Goal: Navigation & Orientation: Find specific page/section

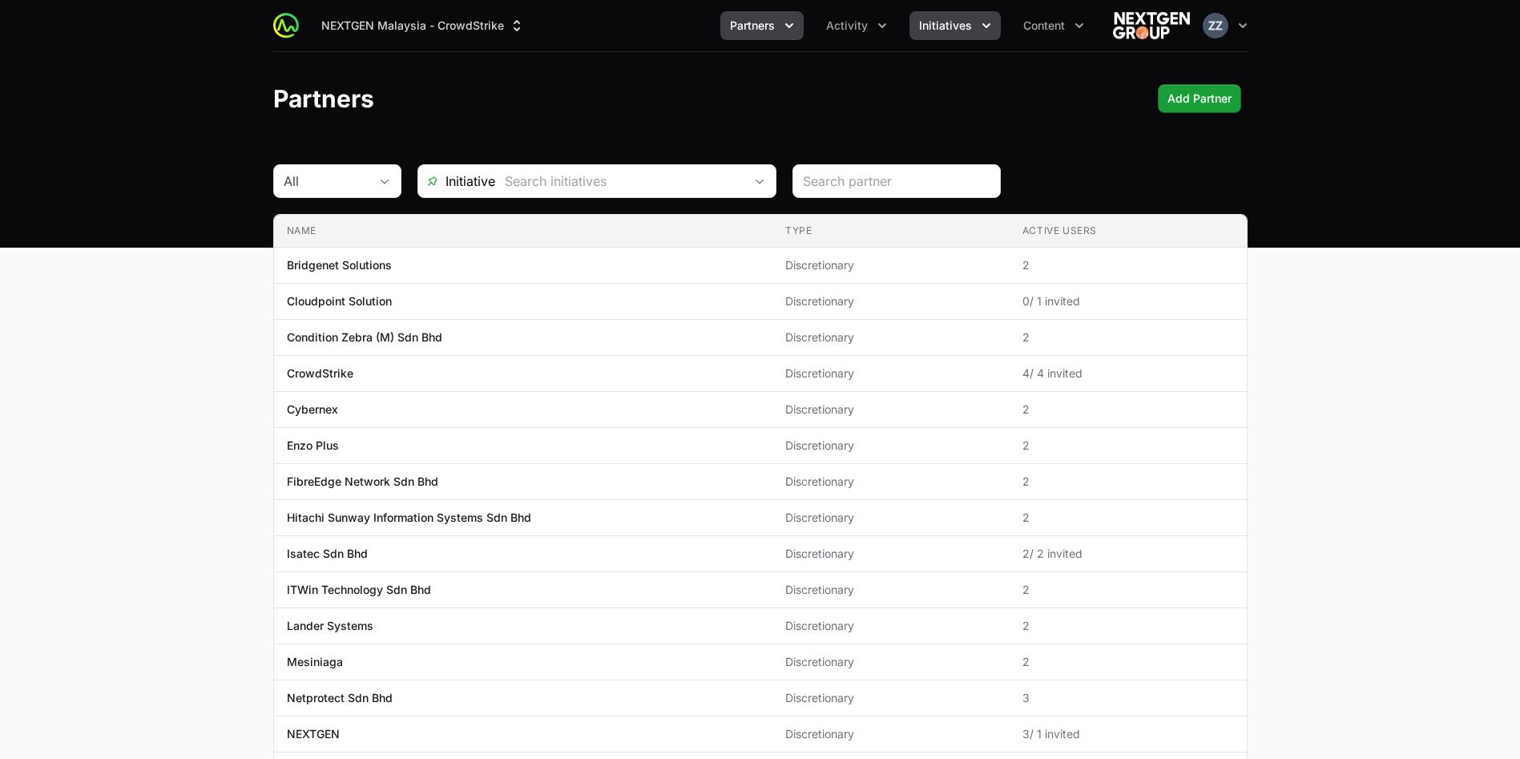
click at [930, 22] on span "Initiatives" at bounding box center [945, 26] width 53 height 16
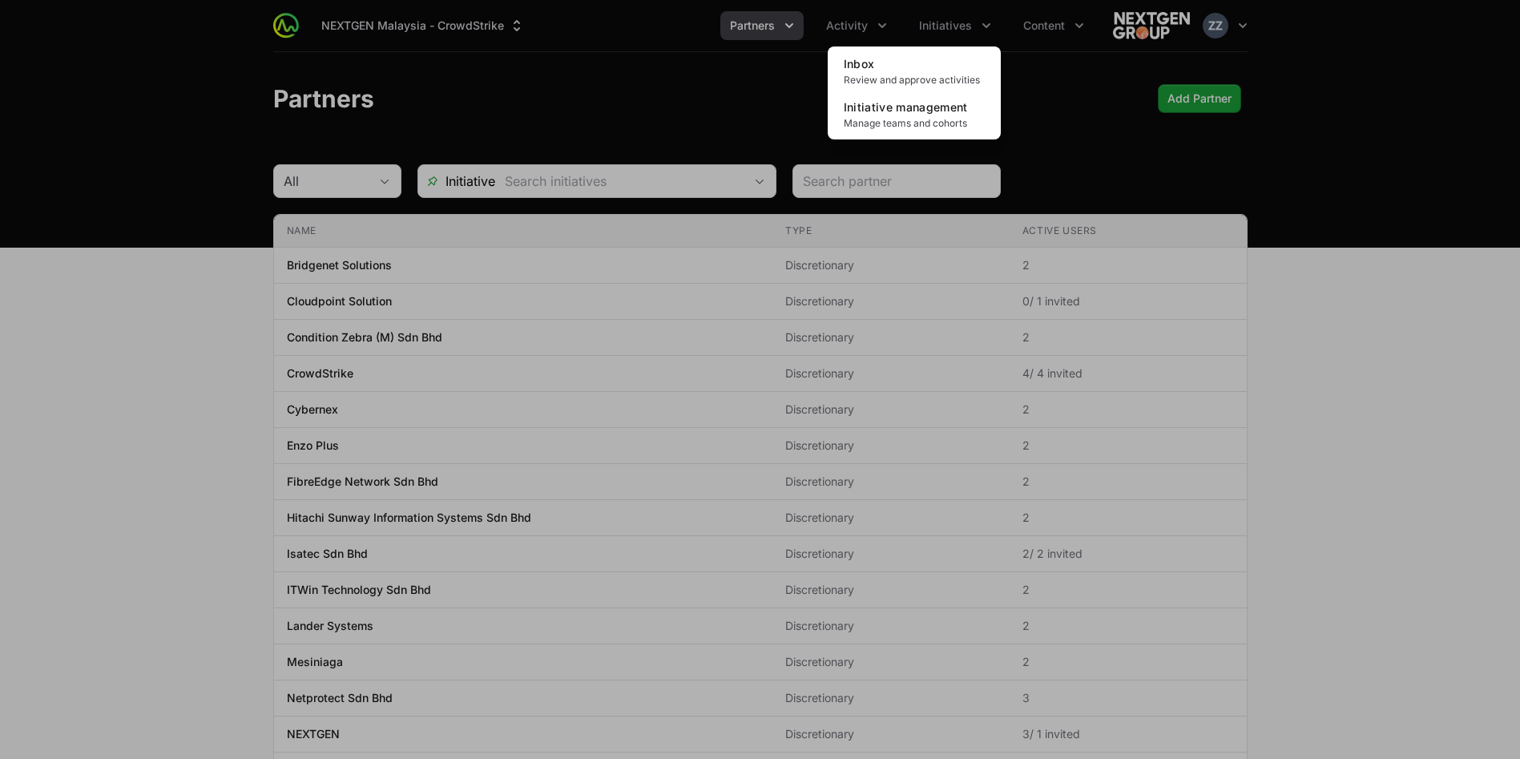
drag, startPoint x: 698, startPoint y: 85, endPoint x: 675, endPoint y: 94, distance: 24.1
click at [695, 87] on div "Initiatives menu" at bounding box center [760, 379] width 1520 height 759
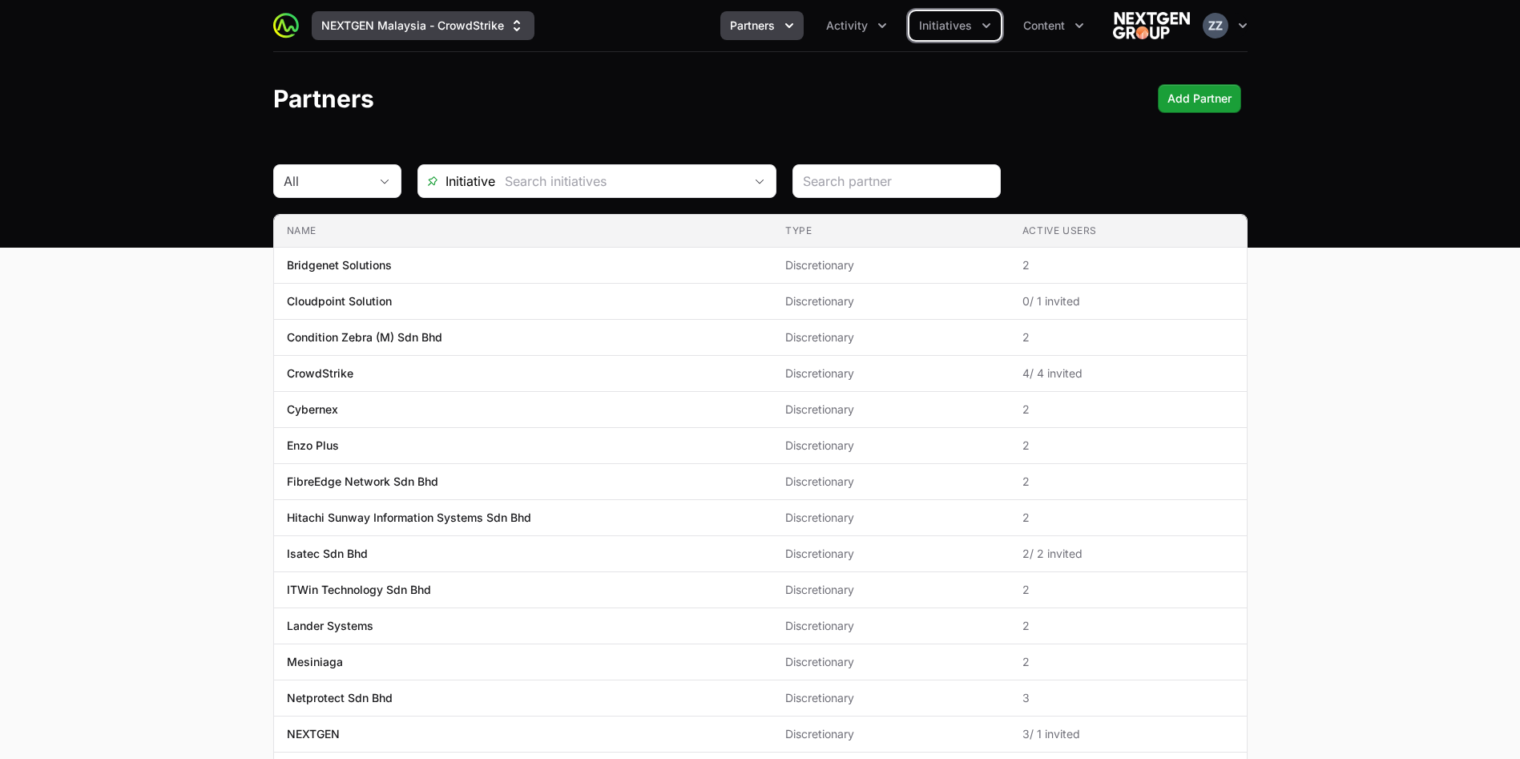
click at [437, 25] on button "NEXTGEN Malaysia - CrowdStrike" at bounding box center [423, 25] width 223 height 29
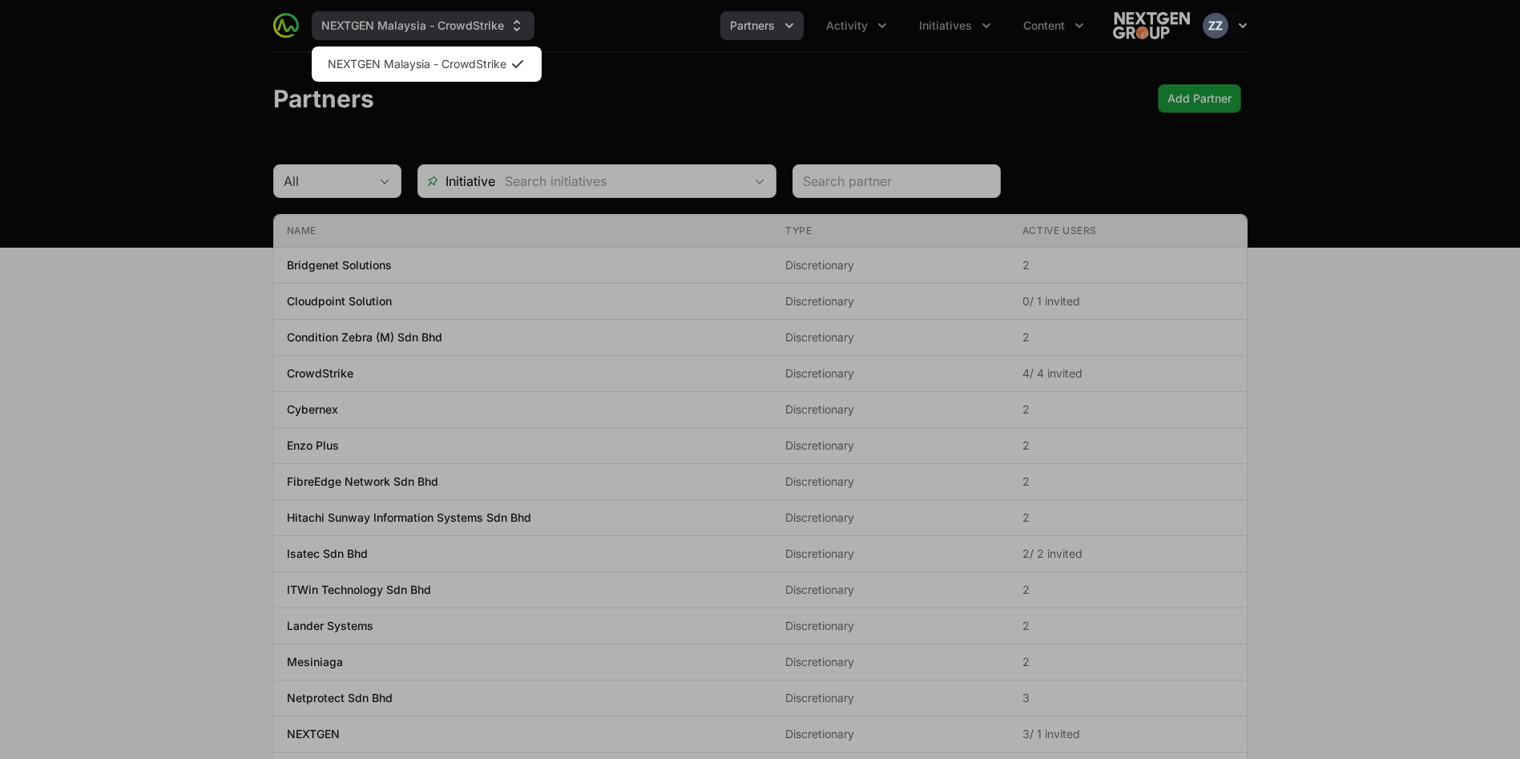
click at [437, 25] on div "Supplier switch menu" at bounding box center [760, 379] width 1520 height 759
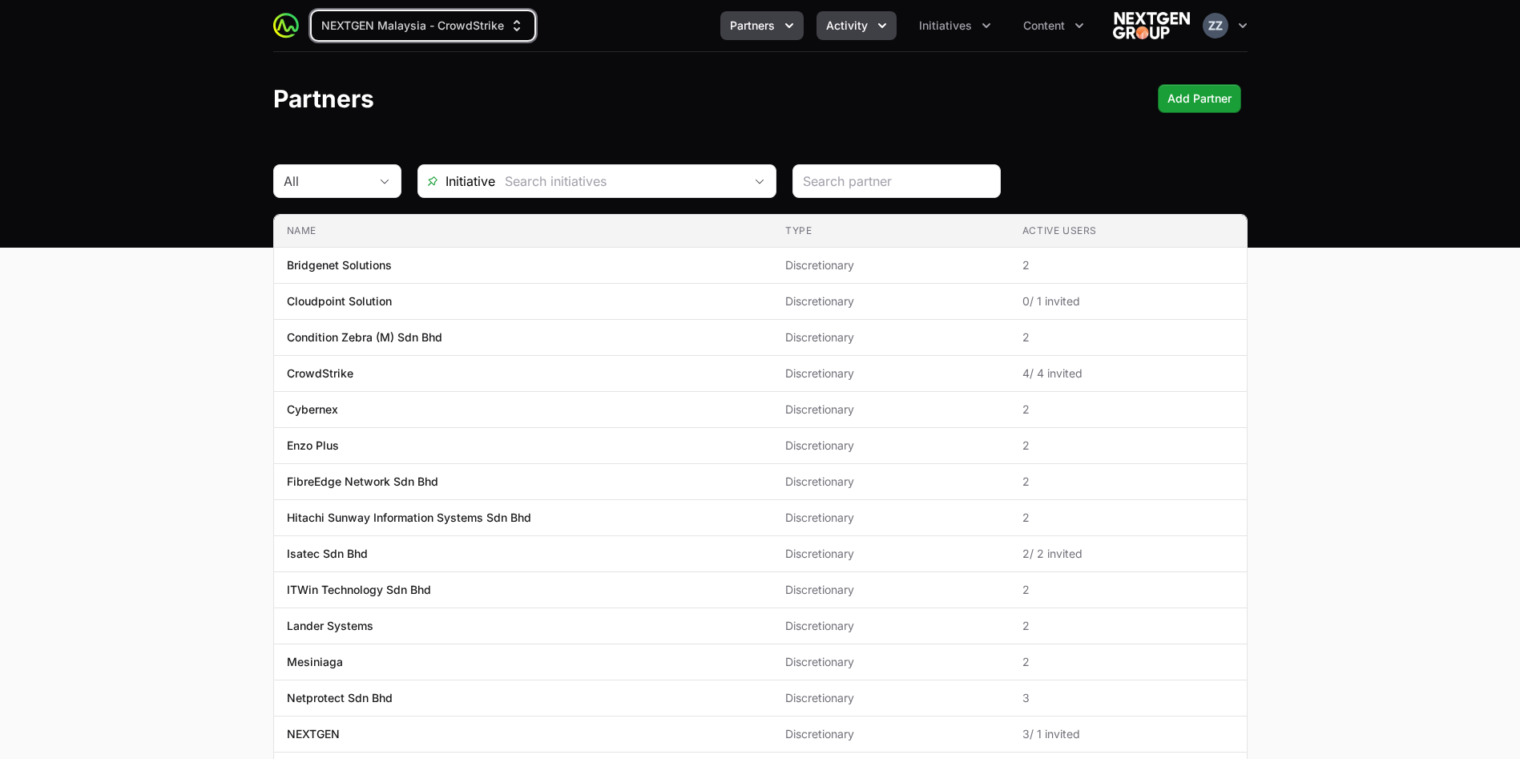
click at [860, 28] on span "Activity" at bounding box center [847, 26] width 42 height 16
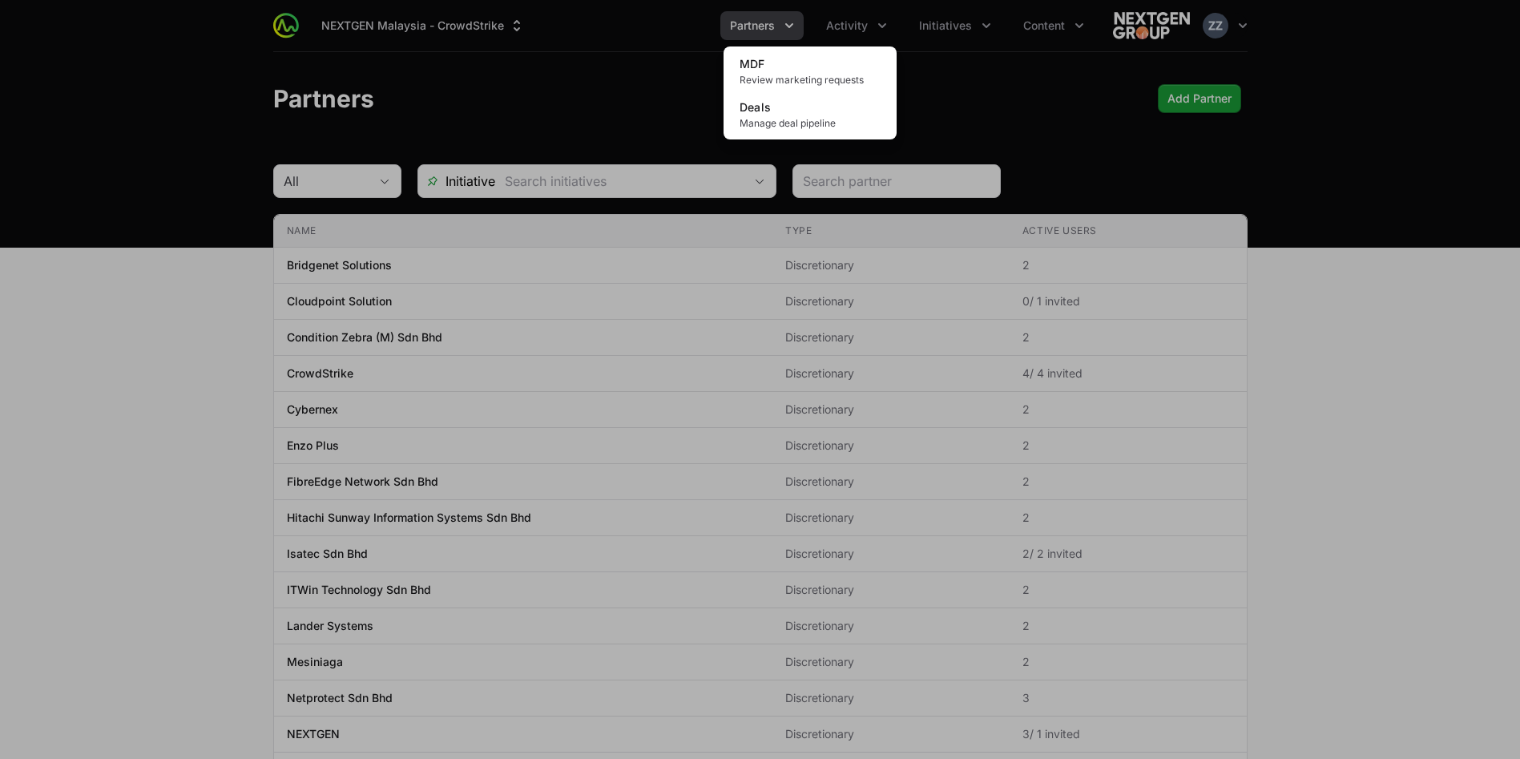
click at [792, 25] on div "Activity menu" at bounding box center [760, 379] width 1520 height 759
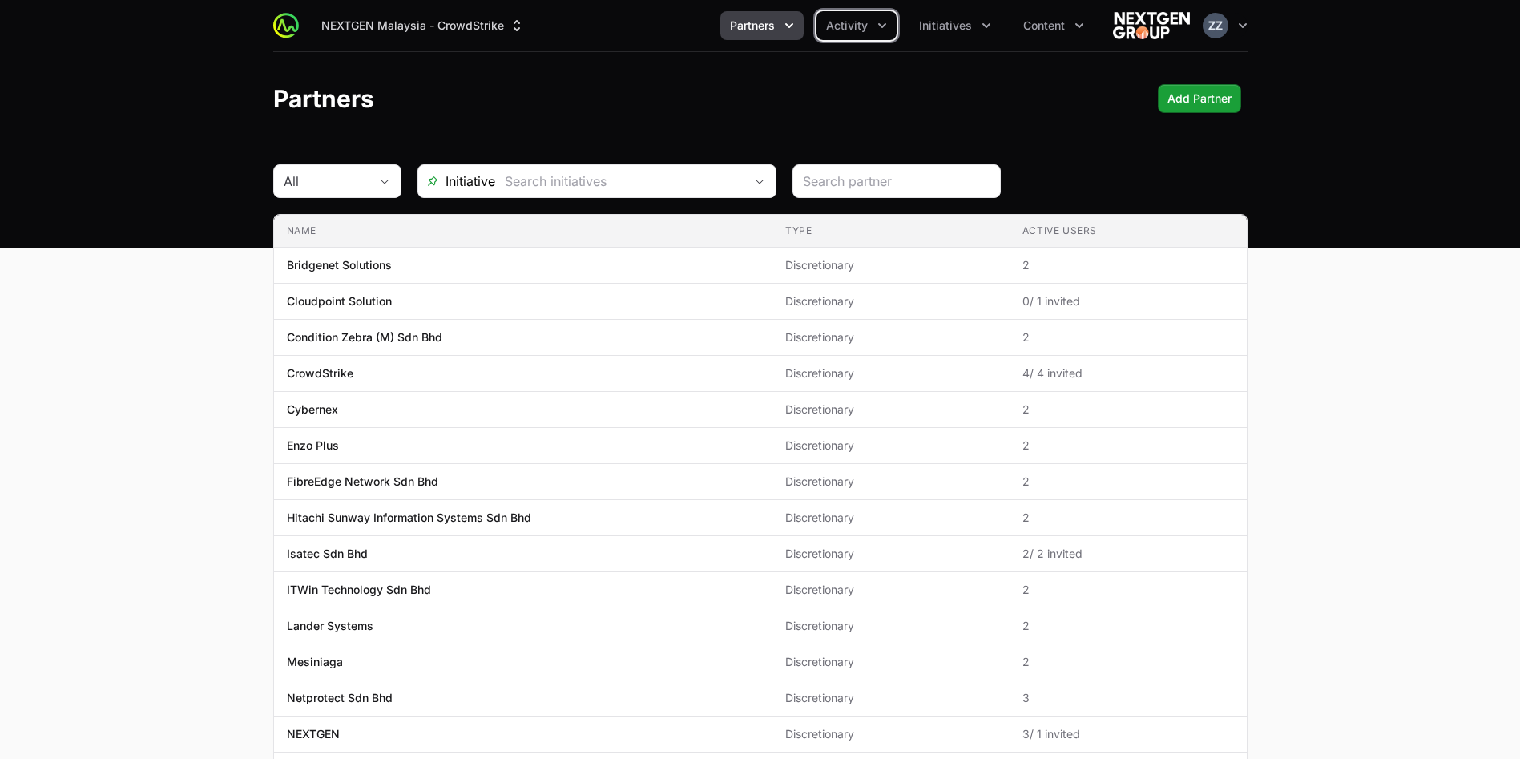
click at [792, 25] on icon "Partners menu" at bounding box center [789, 25] width 8 height 5
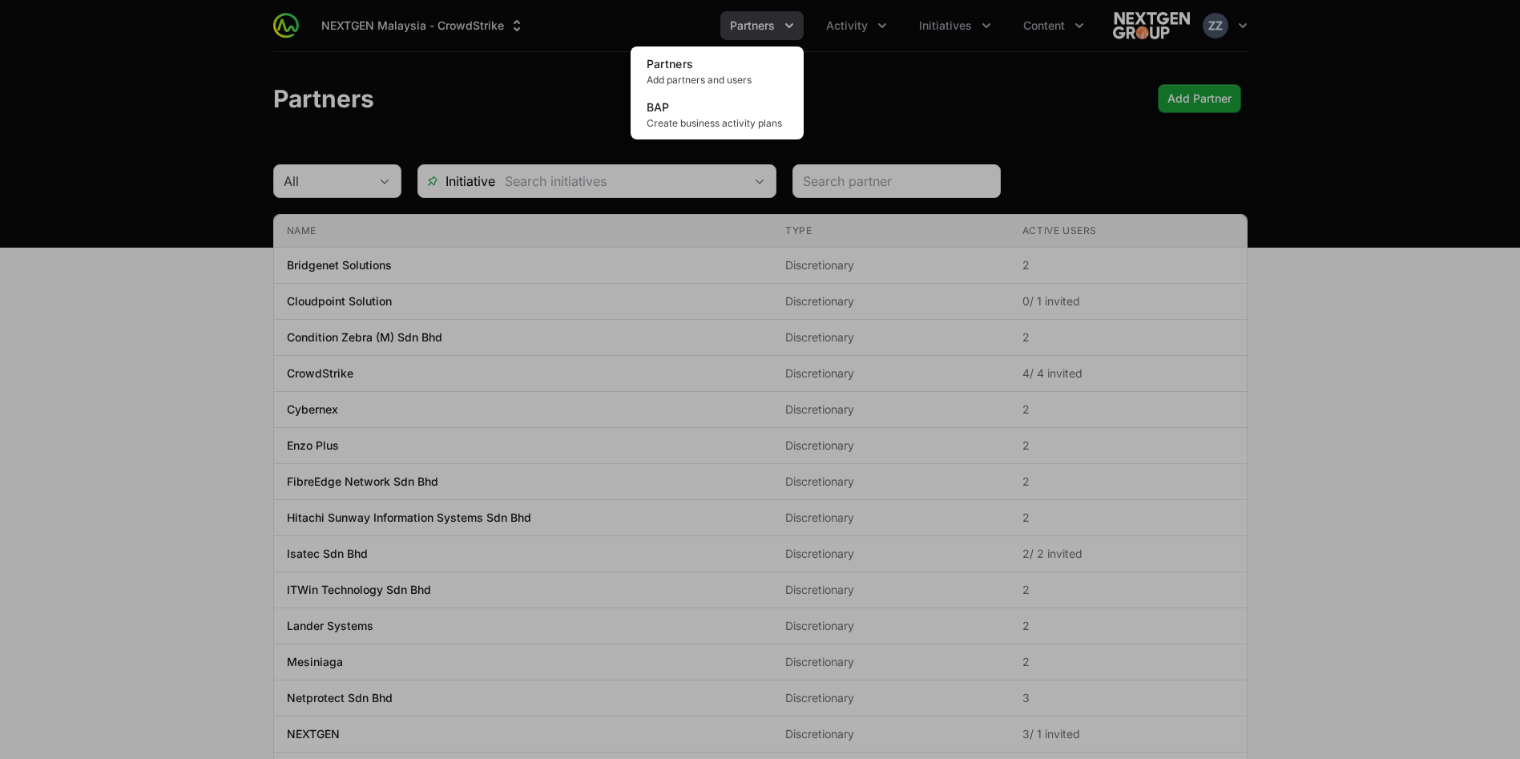
drag, startPoint x: 220, startPoint y: 206, endPoint x: 274, endPoint y: 181, distance: 59.9
click at [225, 200] on div "Partners menu" at bounding box center [760, 379] width 1520 height 759
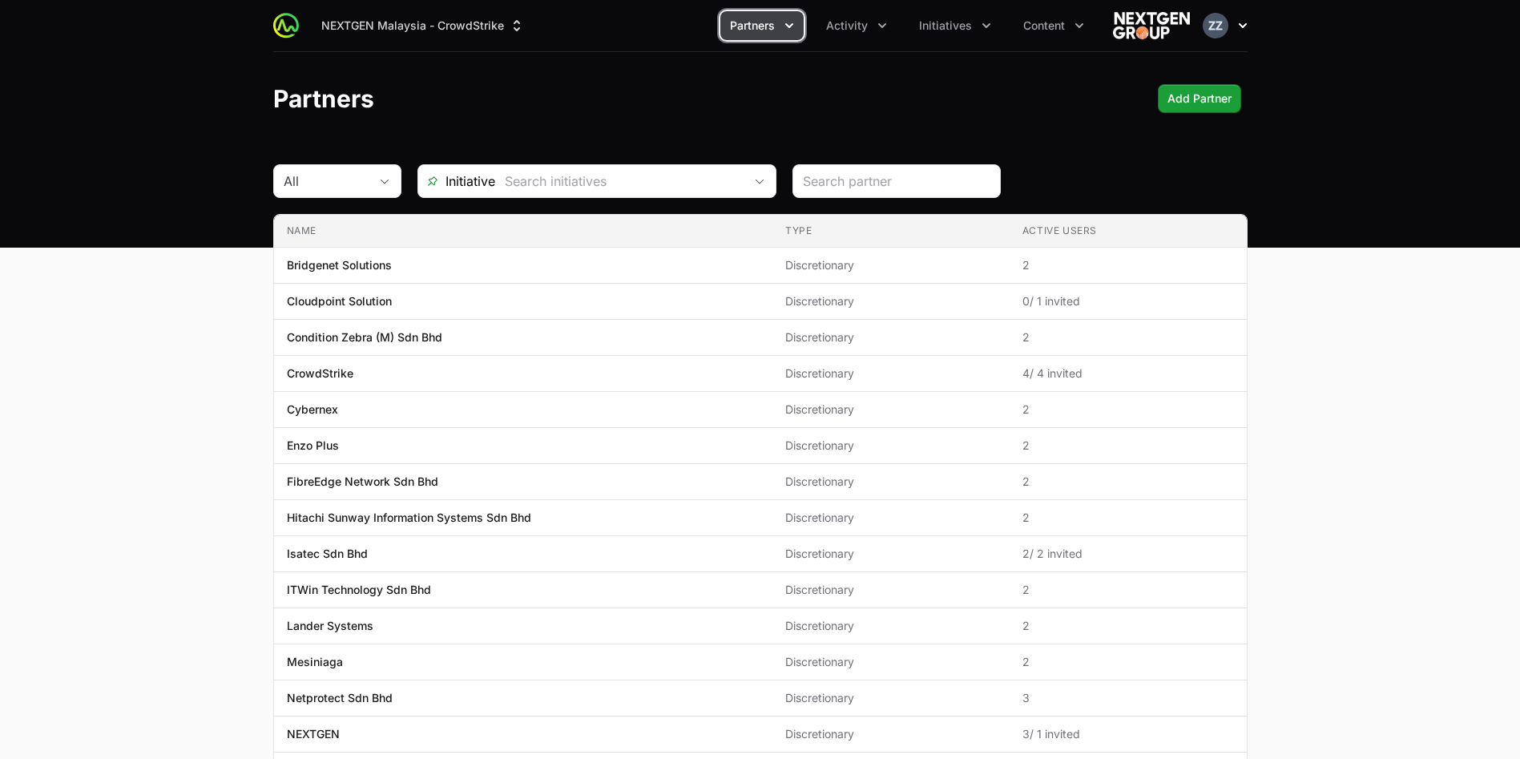
click at [1214, 24] on img "button" at bounding box center [1216, 26] width 26 height 26
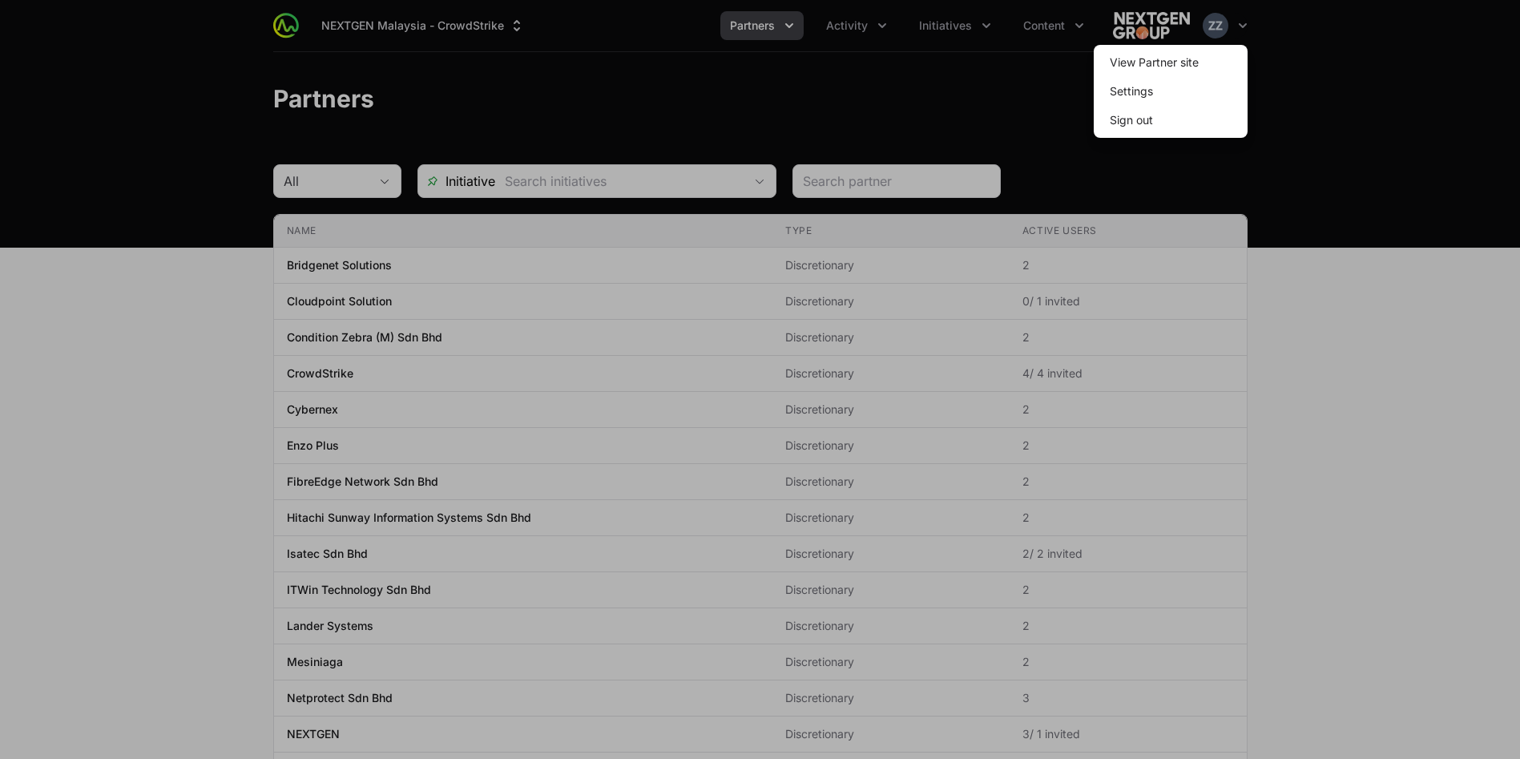
click at [1303, 202] on div at bounding box center [760, 379] width 1520 height 759
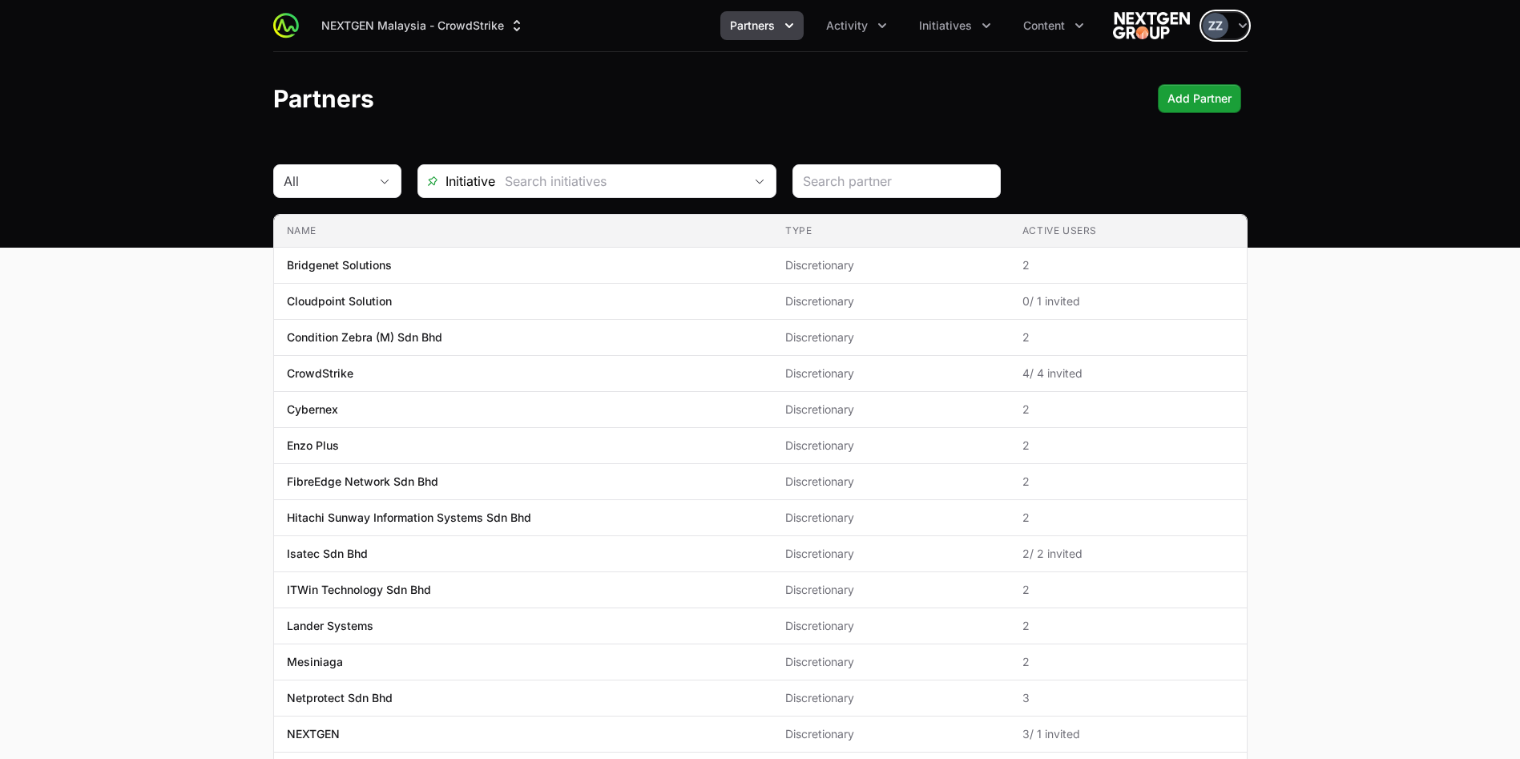
click at [759, 24] on span "Partners" at bounding box center [752, 26] width 45 height 16
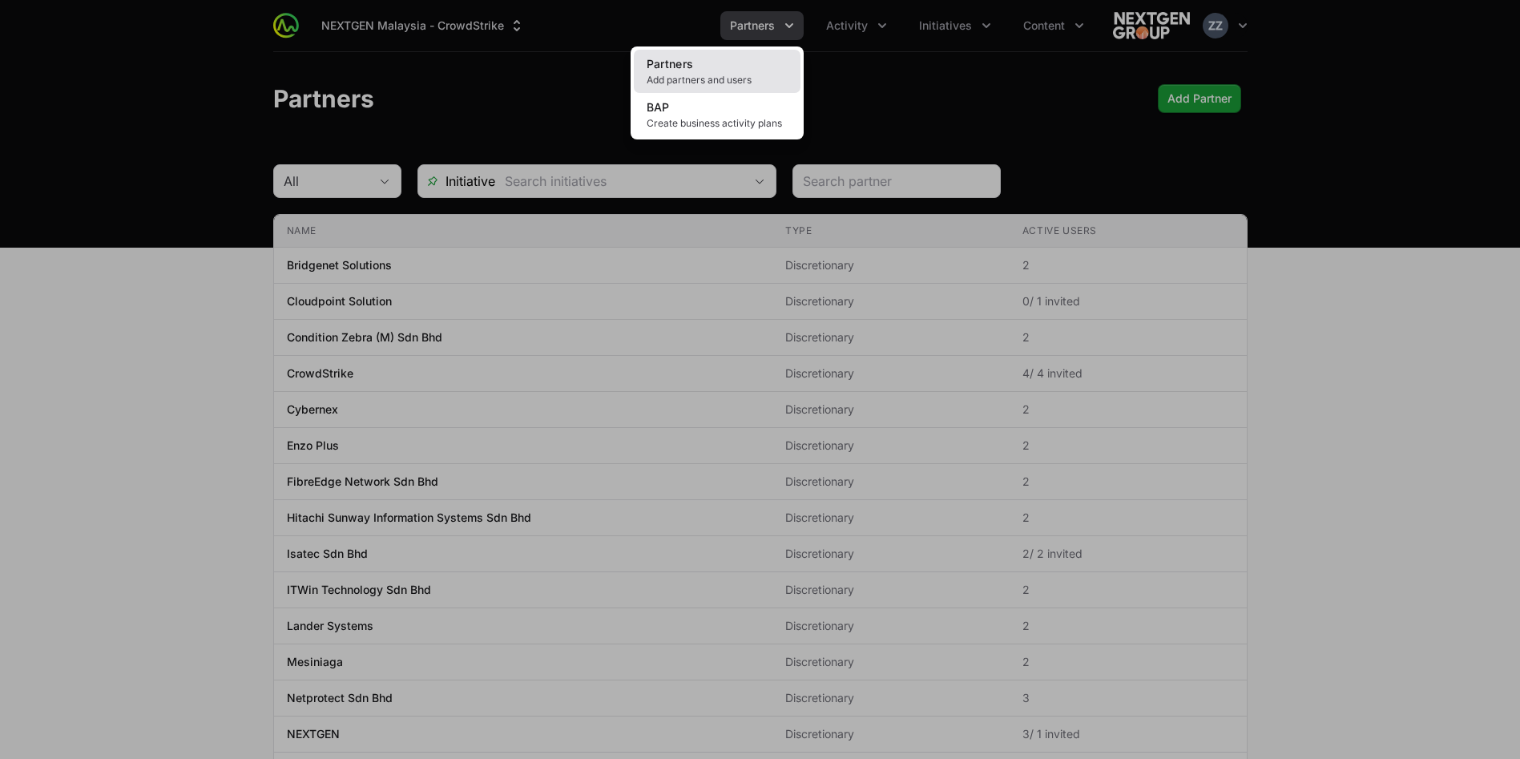
click at [764, 75] on span "Add partners and users" at bounding box center [717, 80] width 141 height 13
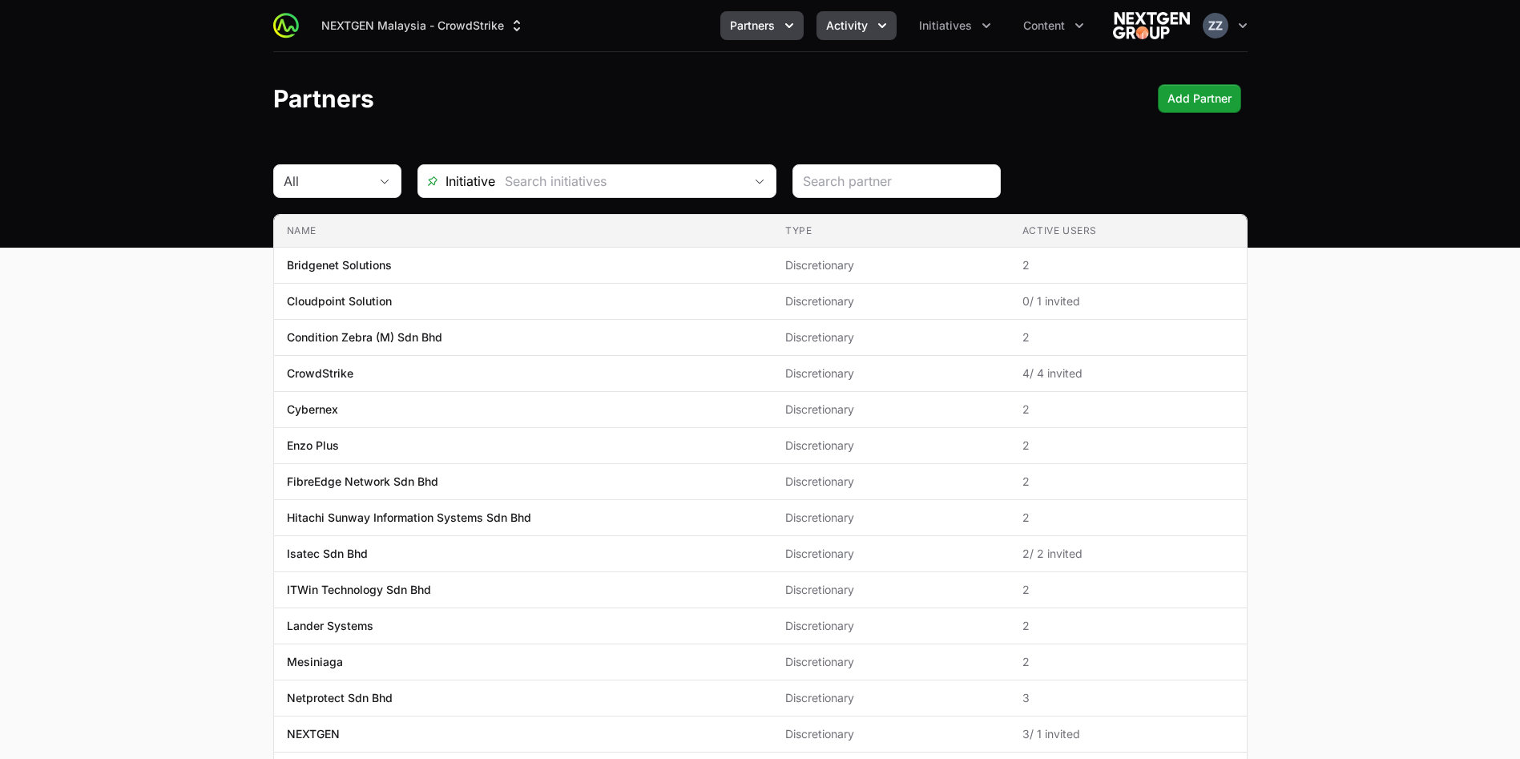
click at [872, 22] on button "Activity" at bounding box center [856, 25] width 80 height 29
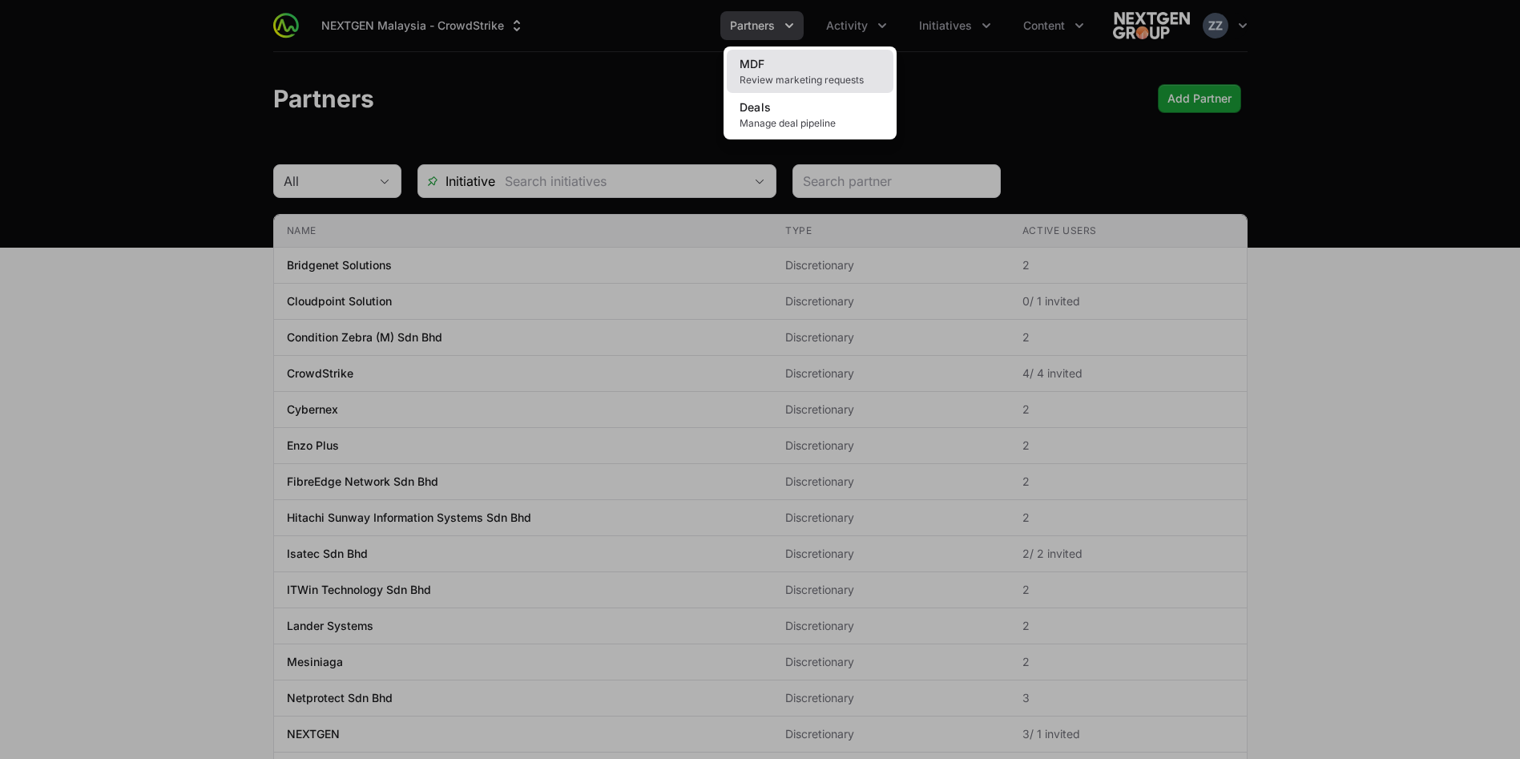
click at [849, 74] on span "Review marketing requests" at bounding box center [809, 80] width 141 height 13
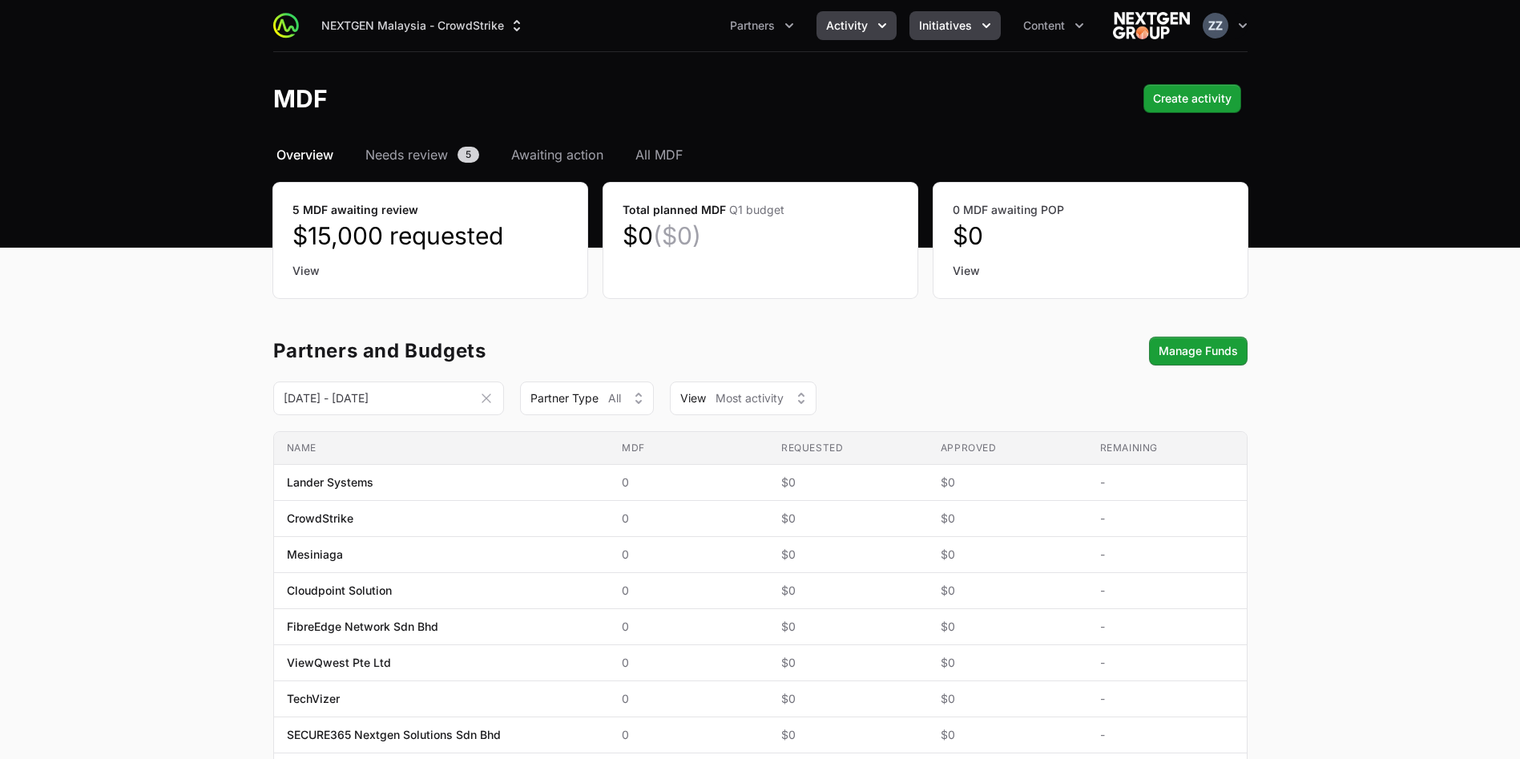
click at [956, 34] on button "Initiatives" at bounding box center [954, 25] width 91 height 29
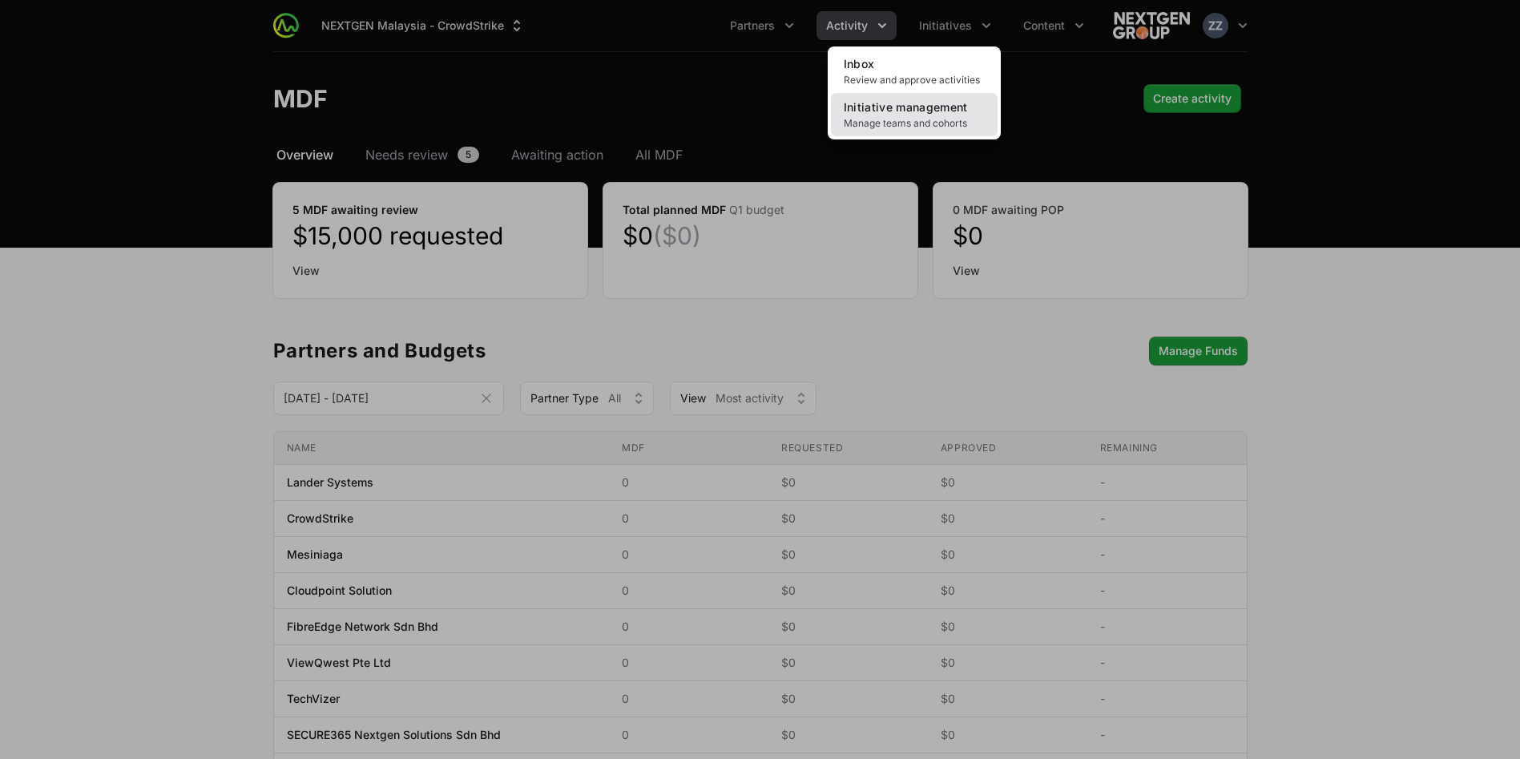
click at [941, 106] on span "Initiative management" at bounding box center [906, 107] width 124 height 14
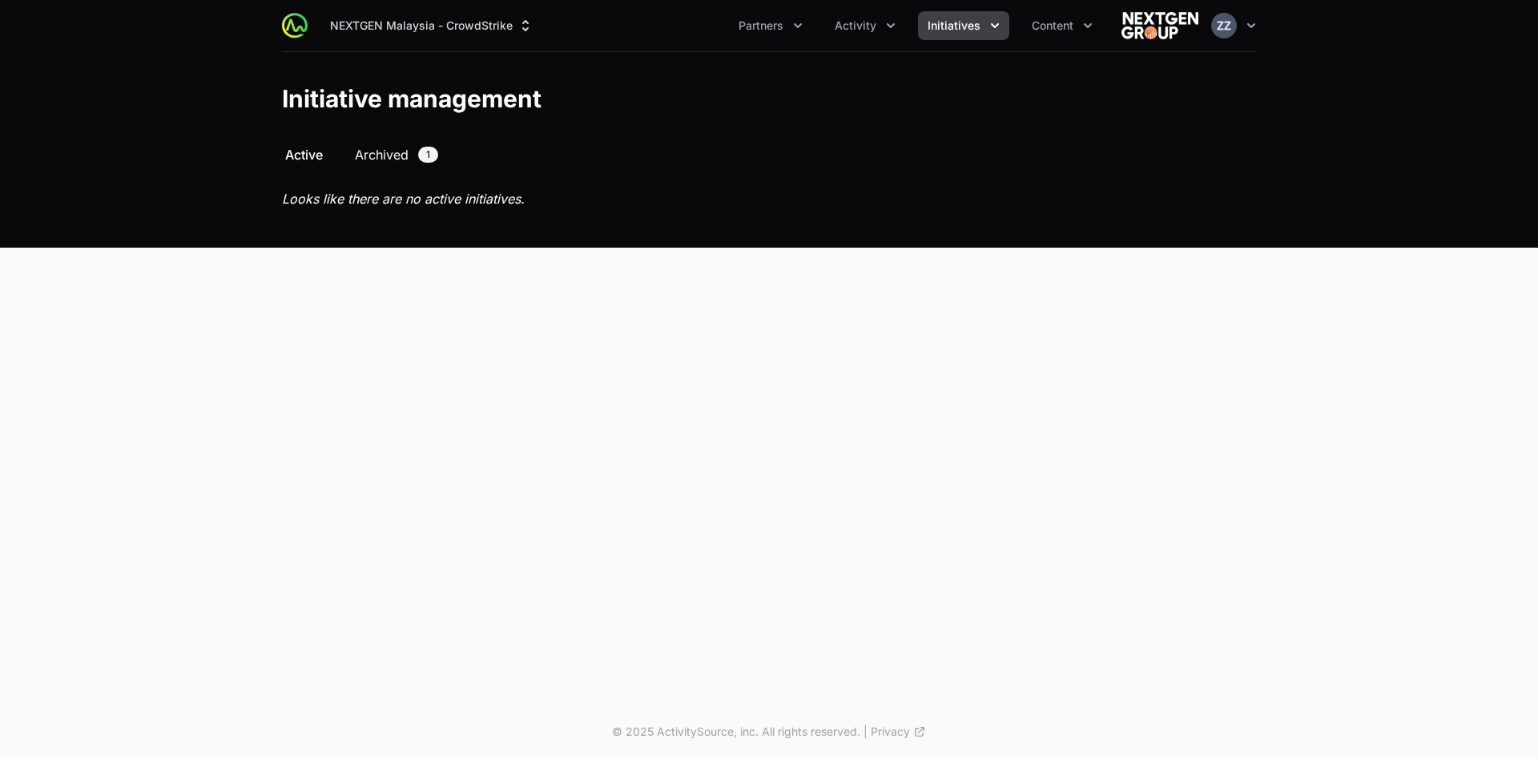
click at [393, 162] on span "Archived" at bounding box center [382, 154] width 54 height 19
